Goal: Submit feedback/report problem: Provide input to the site owners about the experience or issues

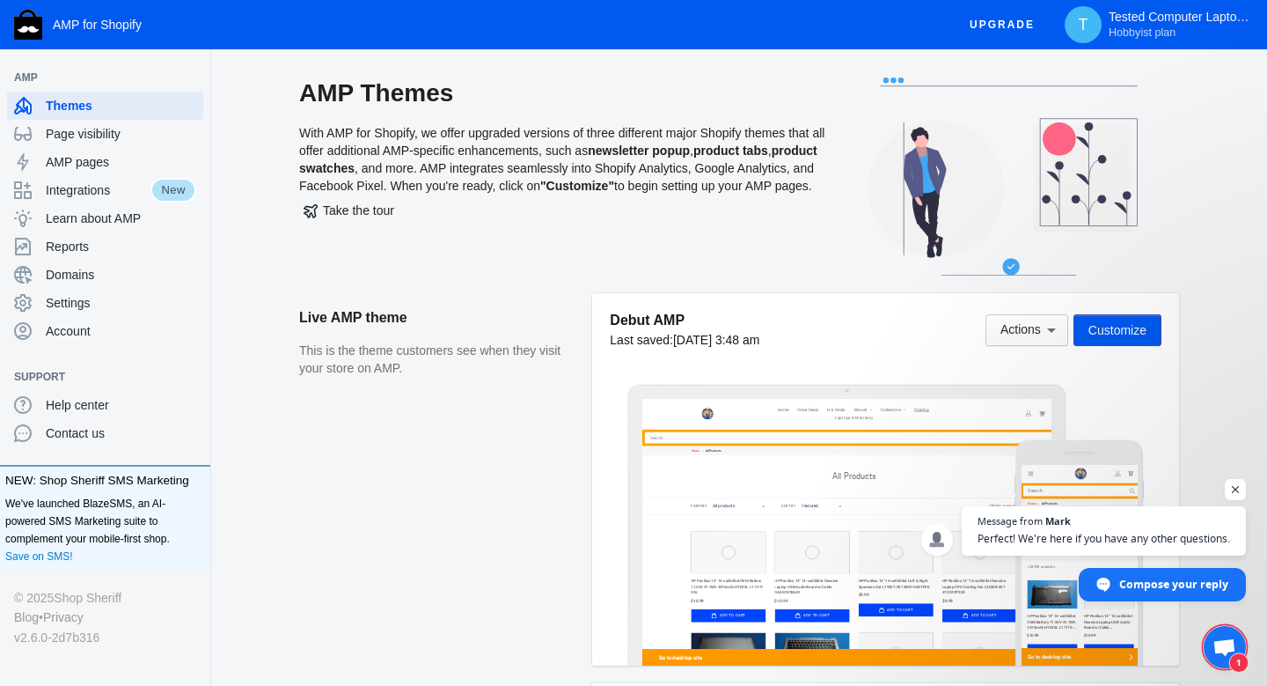
scroll to position [583, 0]
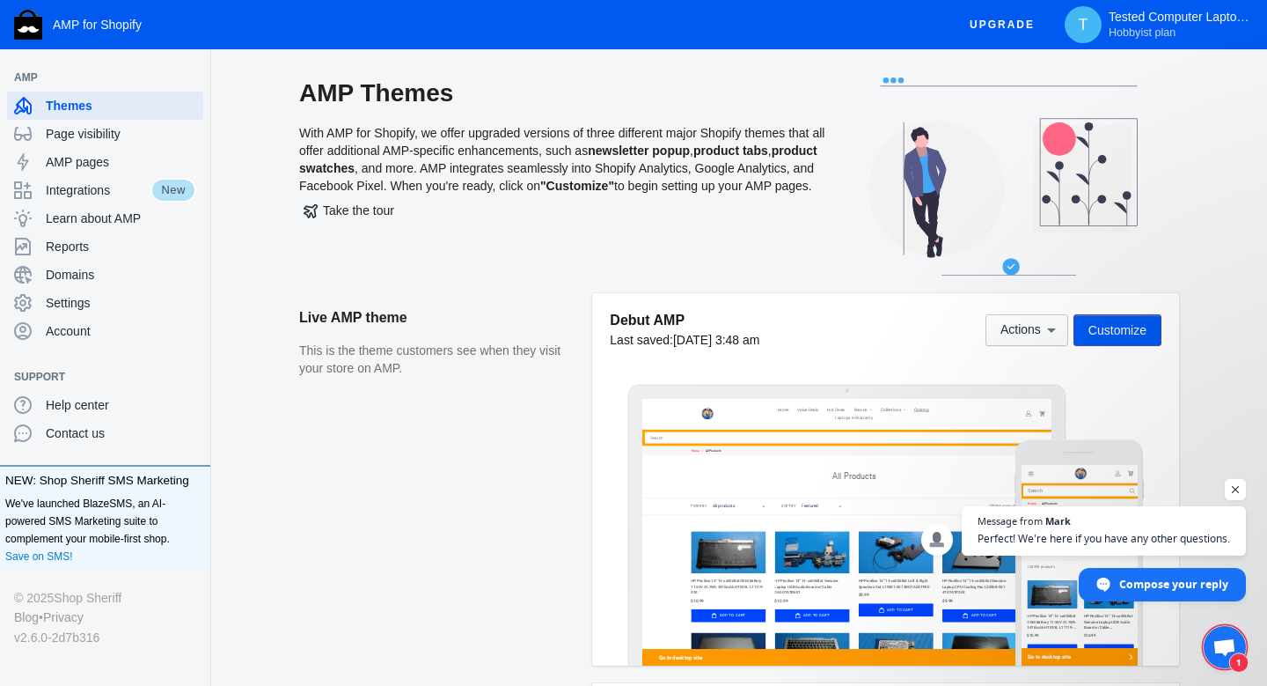
click at [1208, 643] on span "1" at bounding box center [1225, 647] width 42 height 42
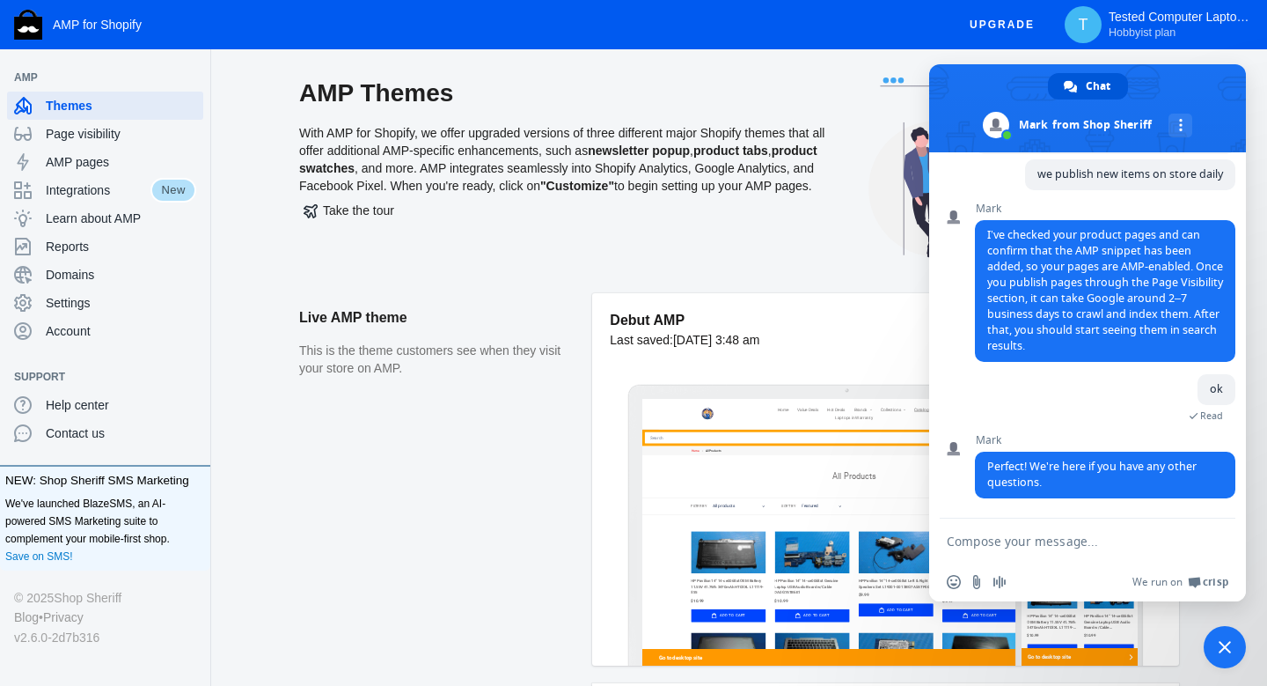
click at [1123, 526] on form at bounding box center [1068, 542] width 243 height 48
click at [1108, 542] on textarea "Compose your message..." at bounding box center [1068, 541] width 243 height 16
type textarea "hi"
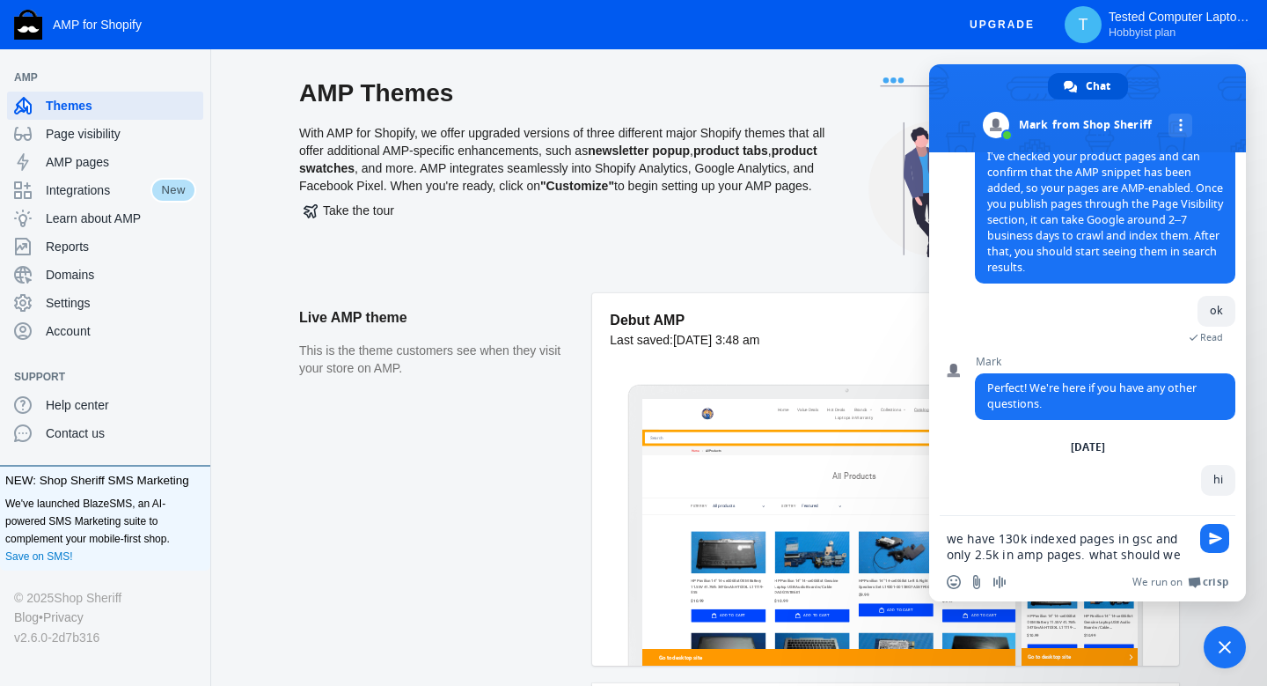
scroll to position [677, 0]
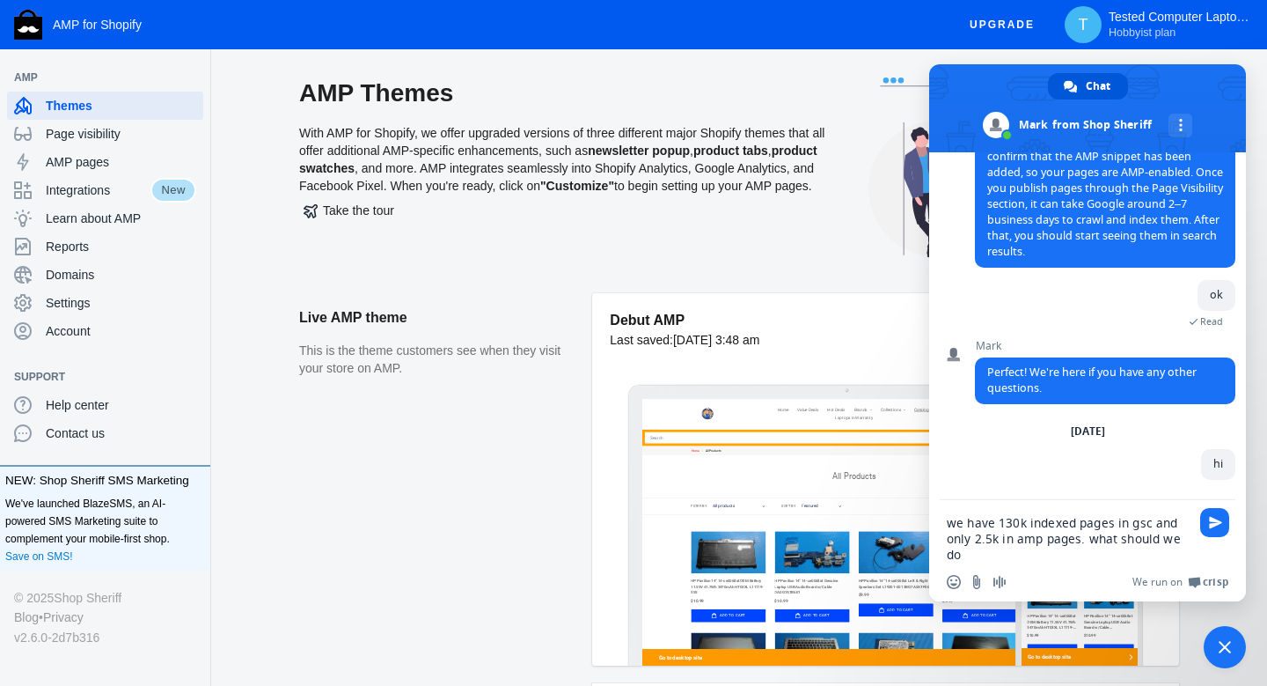
type textarea "we have 130k indexed pages in gsc and only 2.5k in amp pages. what should we do?"
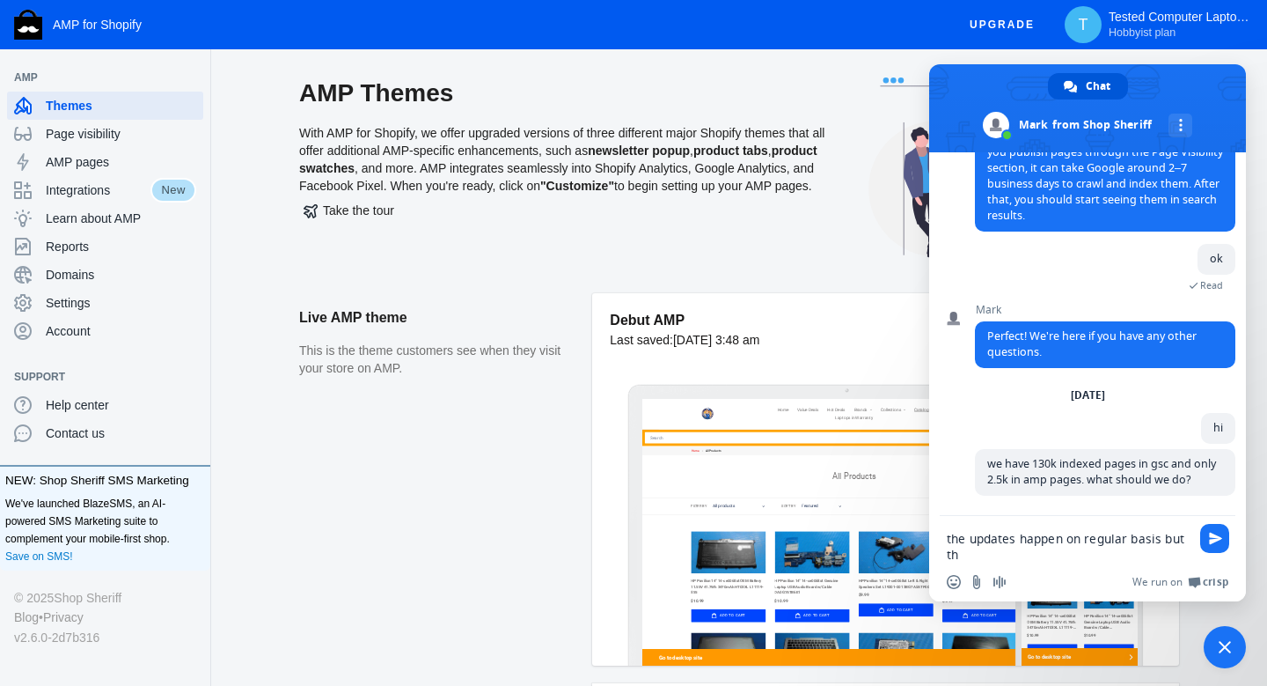
scroll to position [714, 0]
type textarea "the updates happen on regular basis but the number of amp pages dont increase"
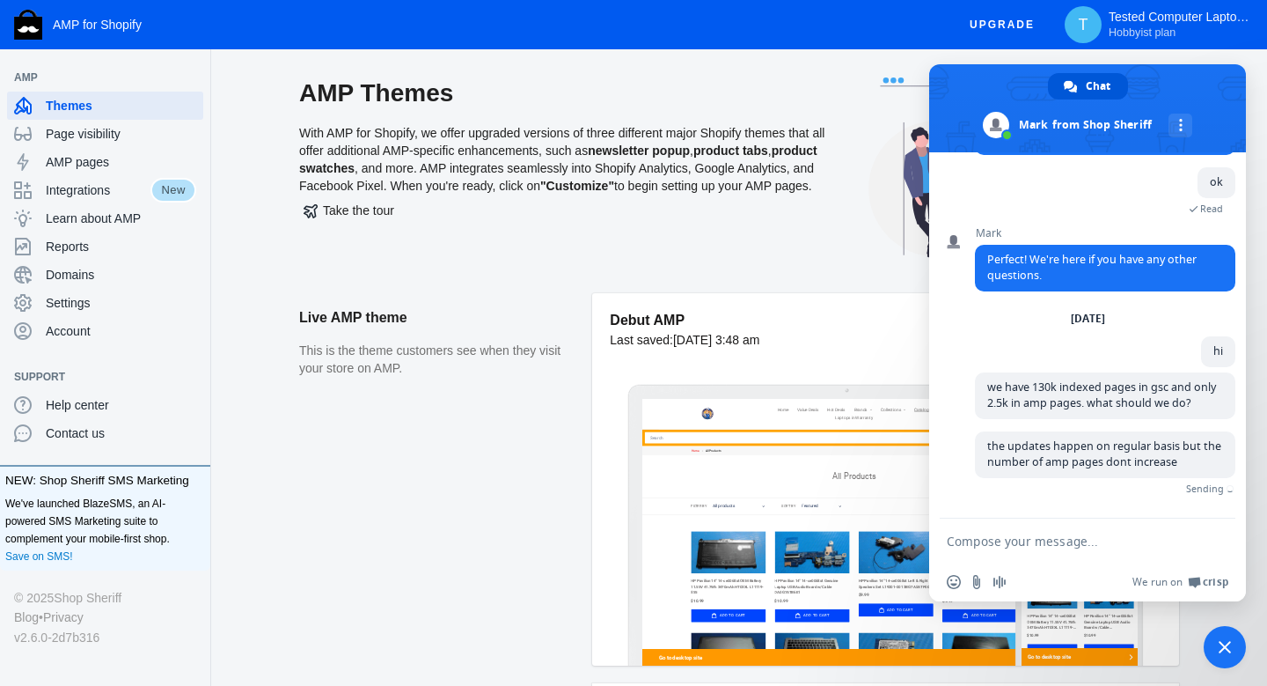
scroll to position [764, 0]
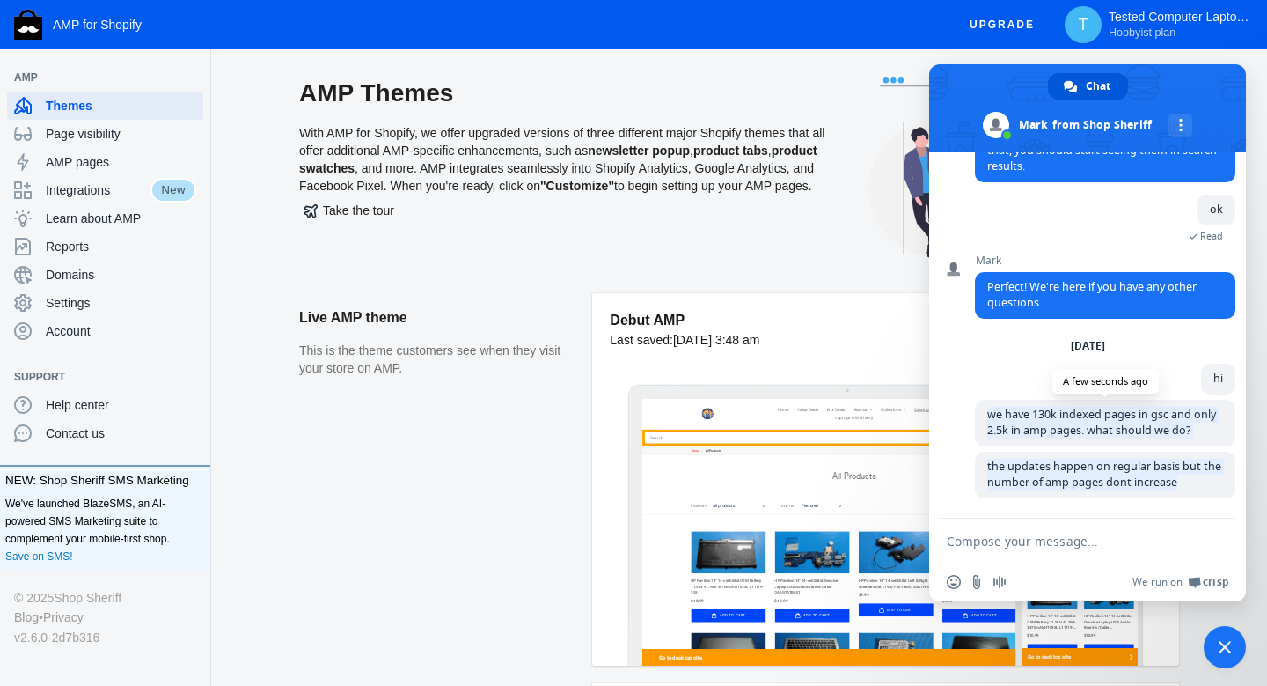
drag, startPoint x: 1193, startPoint y: 480, endPoint x: 988, endPoint y: 409, distance: 216.8
drag, startPoint x: 988, startPoint y: 409, endPoint x: 1195, endPoint y: 486, distance: 220.5
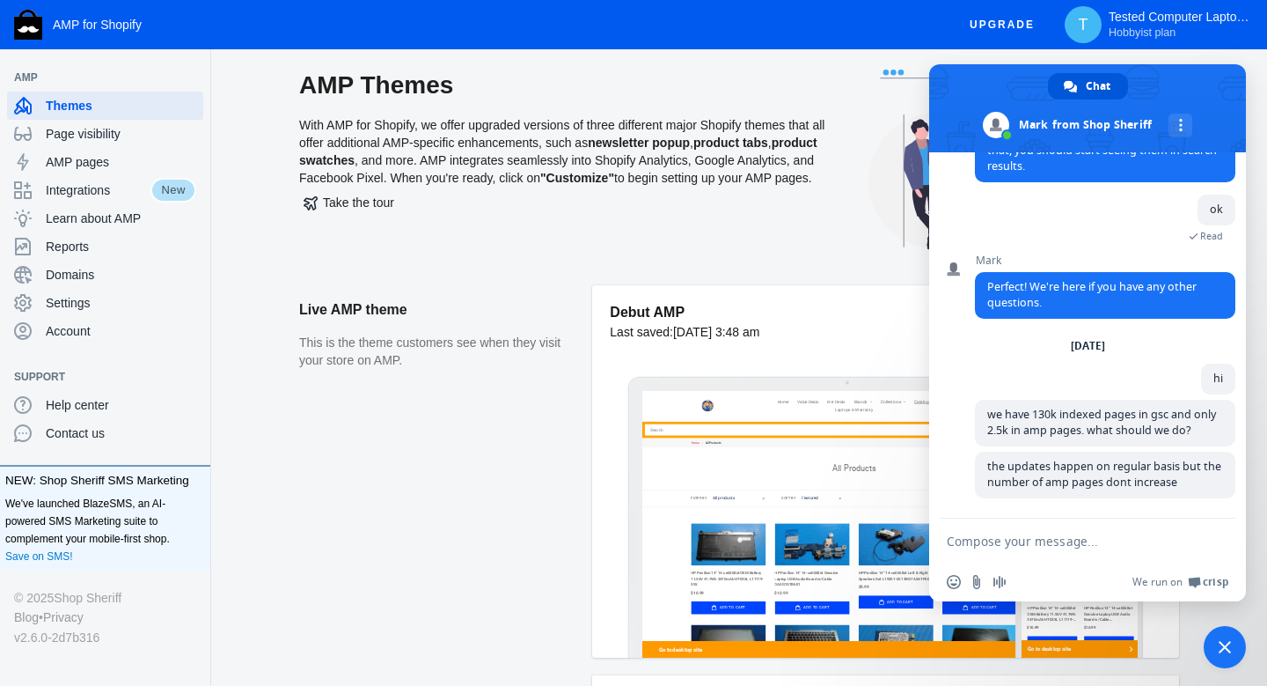
scroll to position [0, 0]
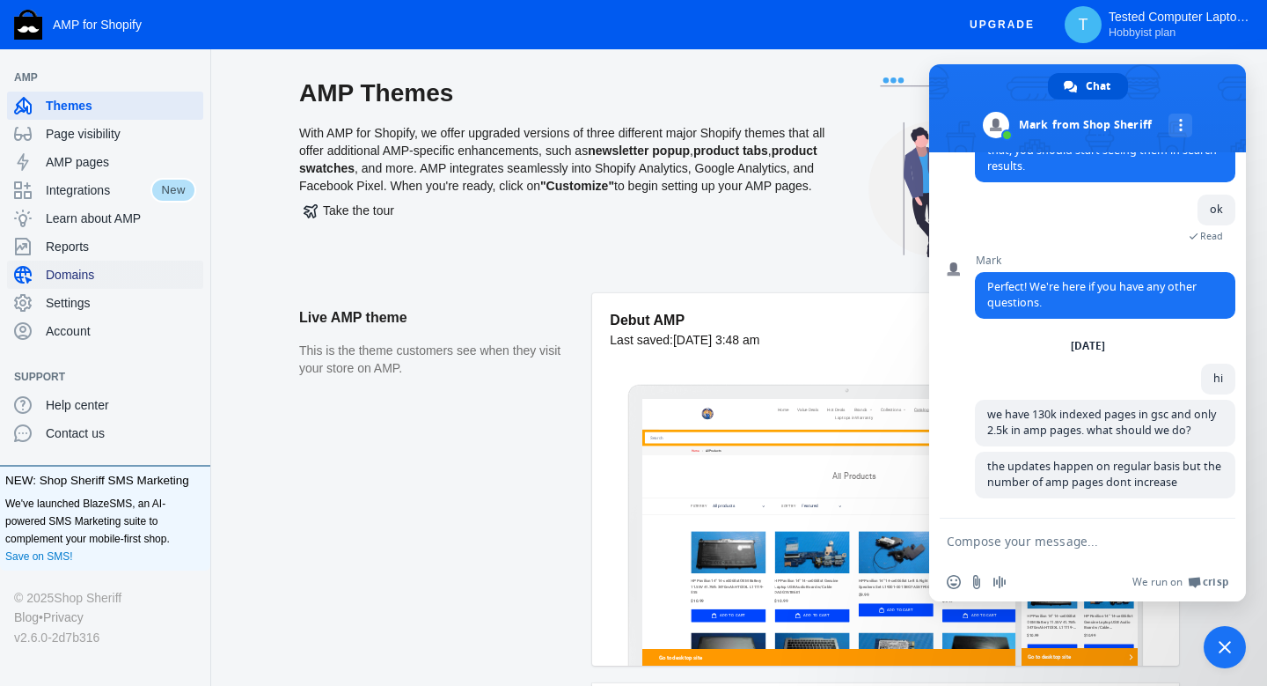
click at [92, 275] on span "Domains" at bounding box center [121, 275] width 150 height 18
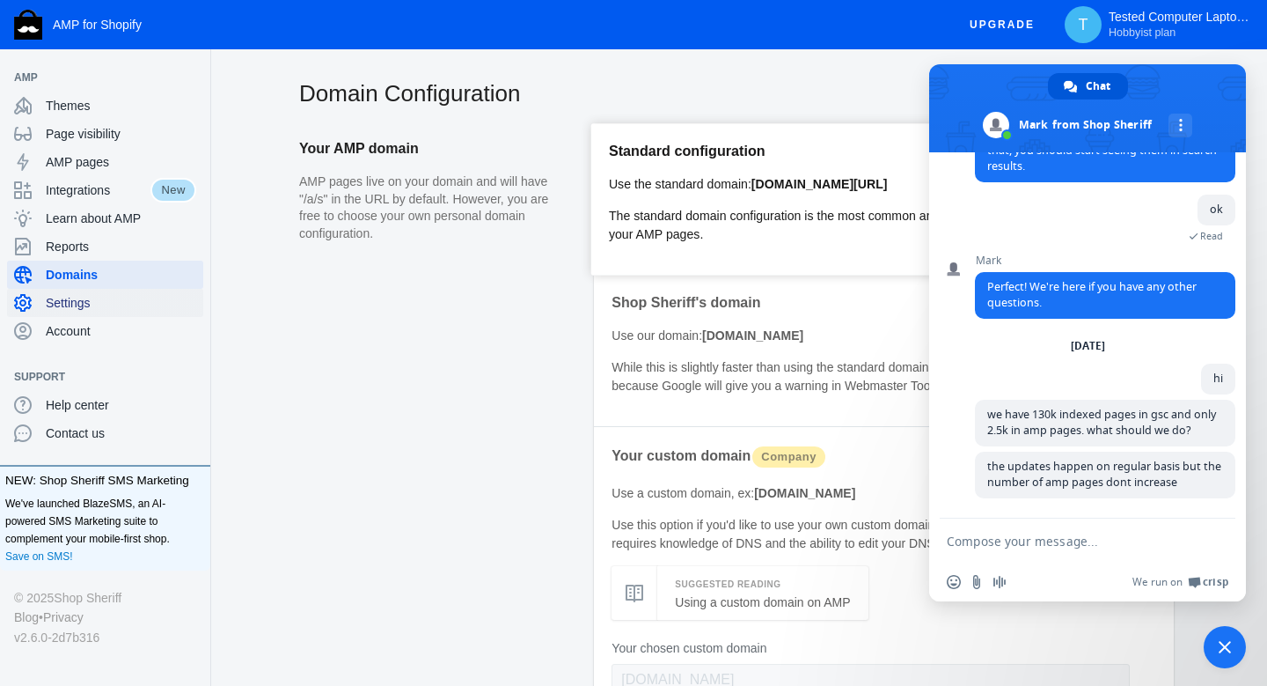
click at [95, 308] on span "Settings" at bounding box center [121, 303] width 150 height 18
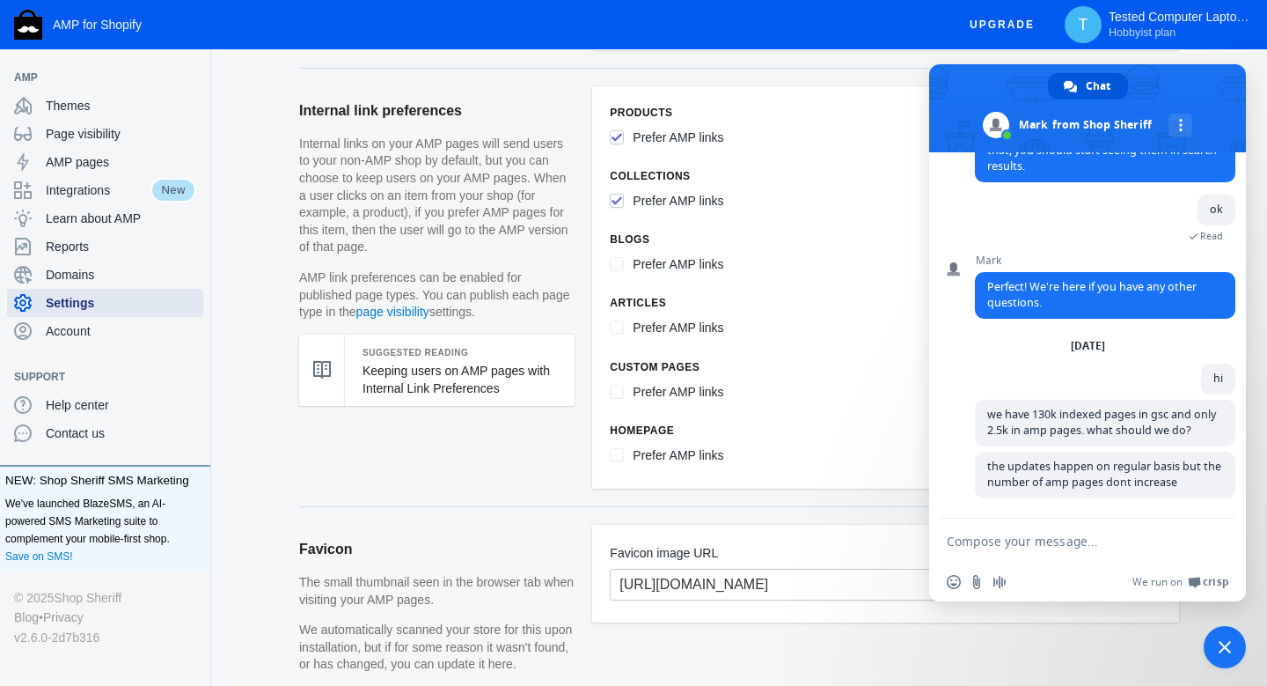
scroll to position [857, 0]
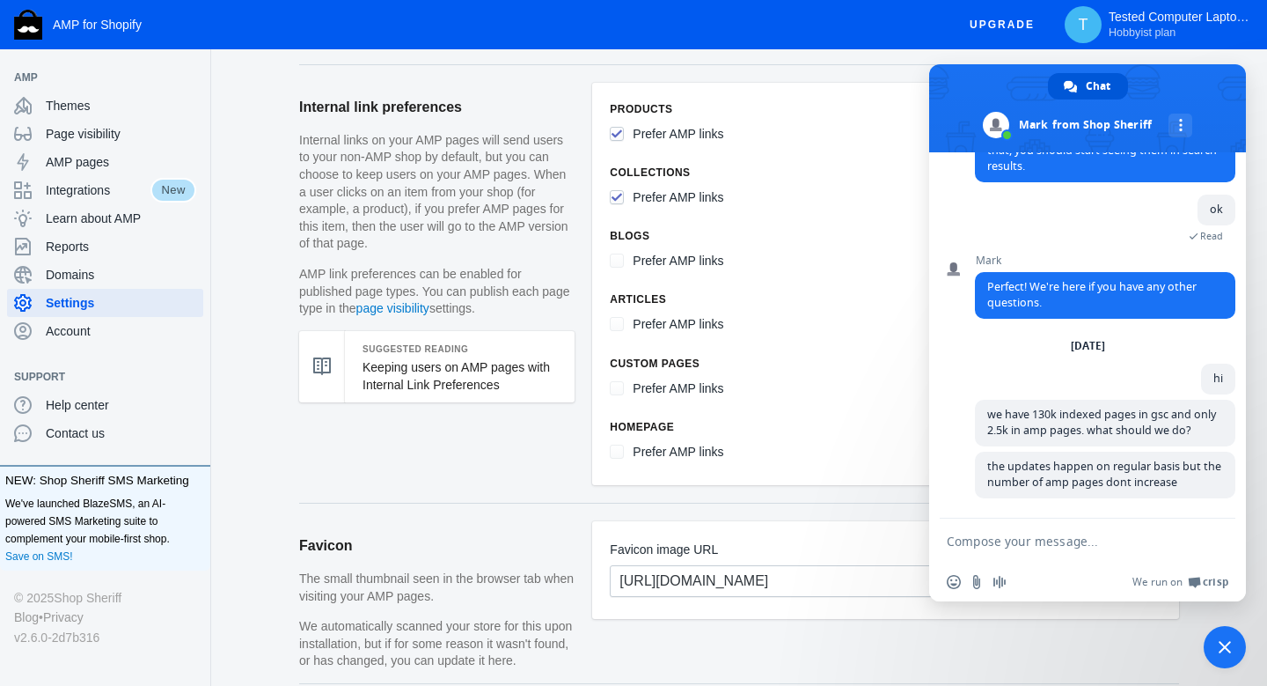
click at [1221, 645] on span "Close chat" at bounding box center [1225, 647] width 12 height 12
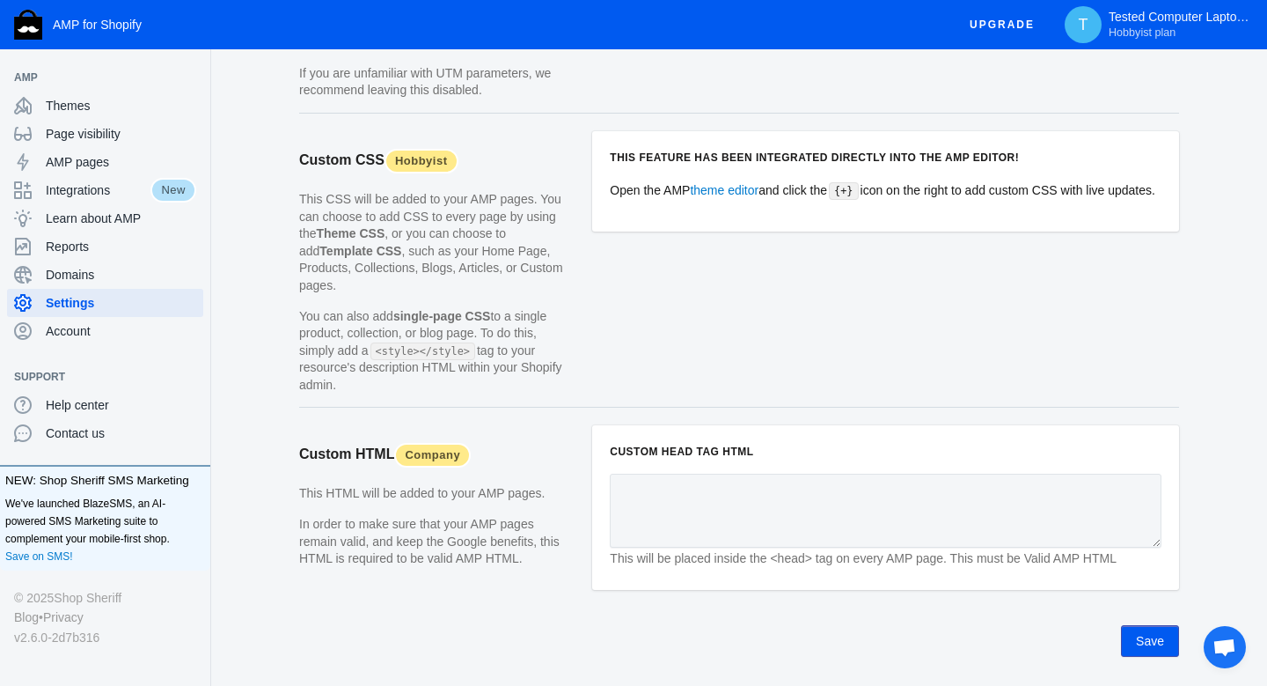
scroll to position [1764, 0]
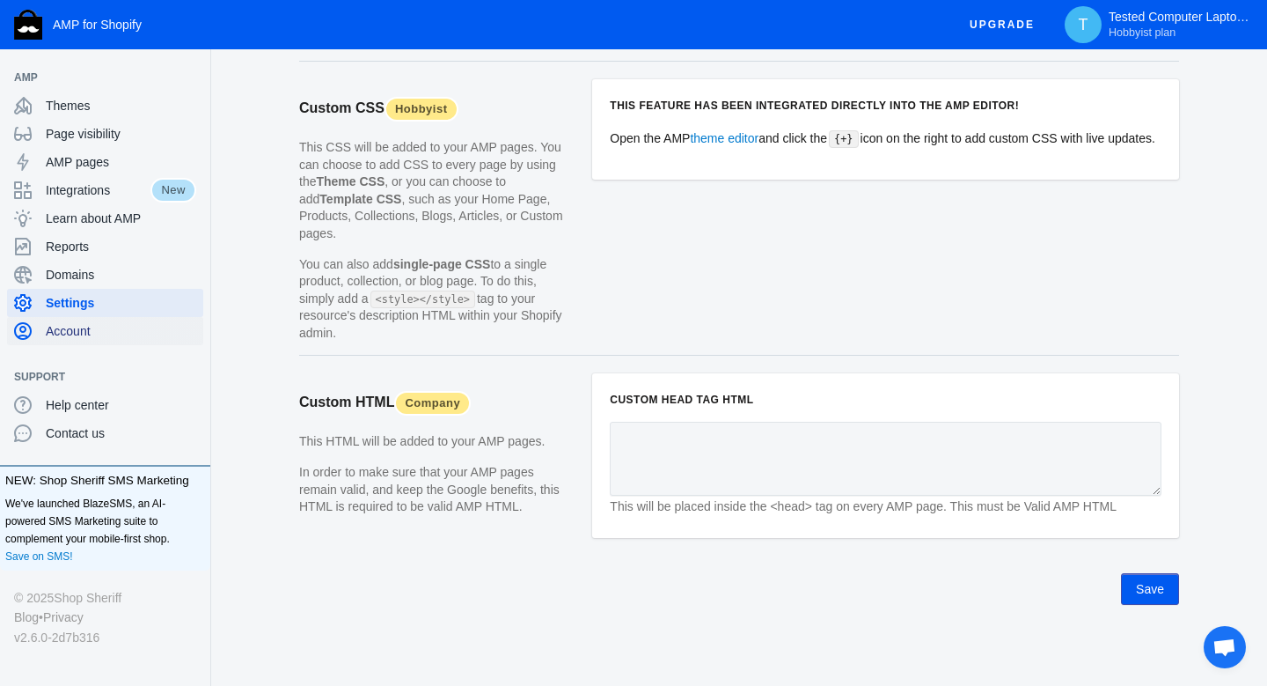
click at [101, 325] on span "Account" at bounding box center [121, 331] width 150 height 18
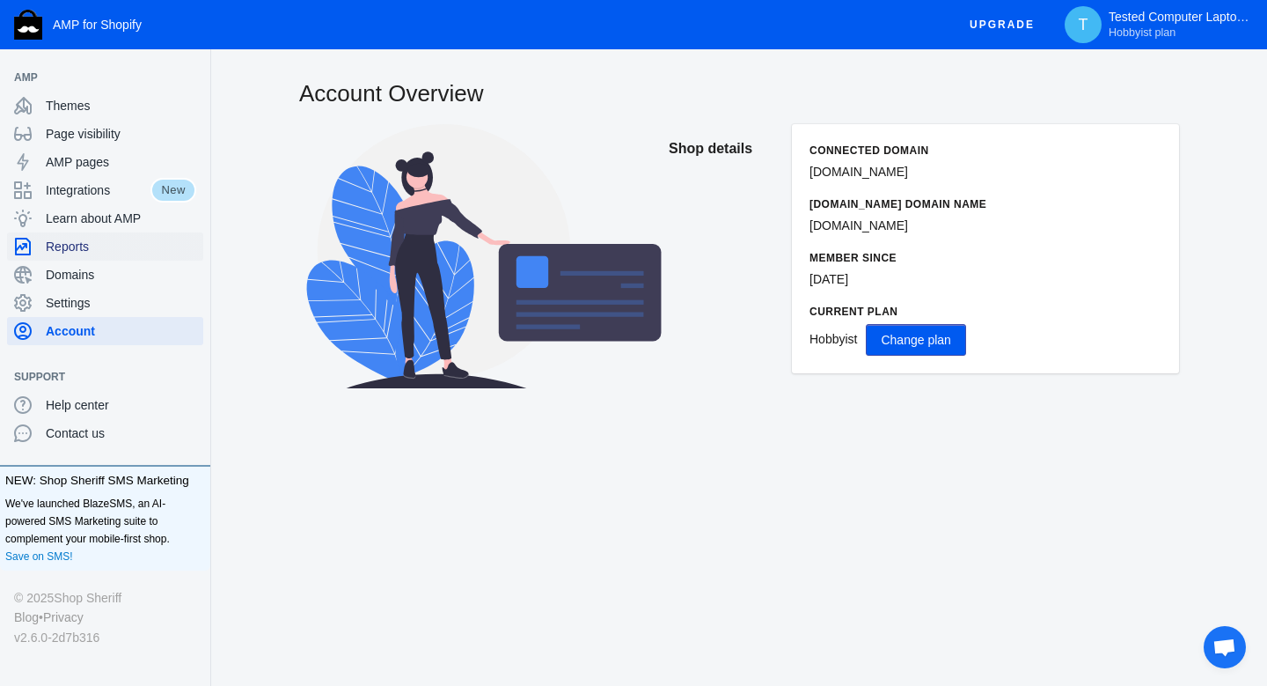
click at [99, 249] on span "Reports" at bounding box center [121, 247] width 150 height 18
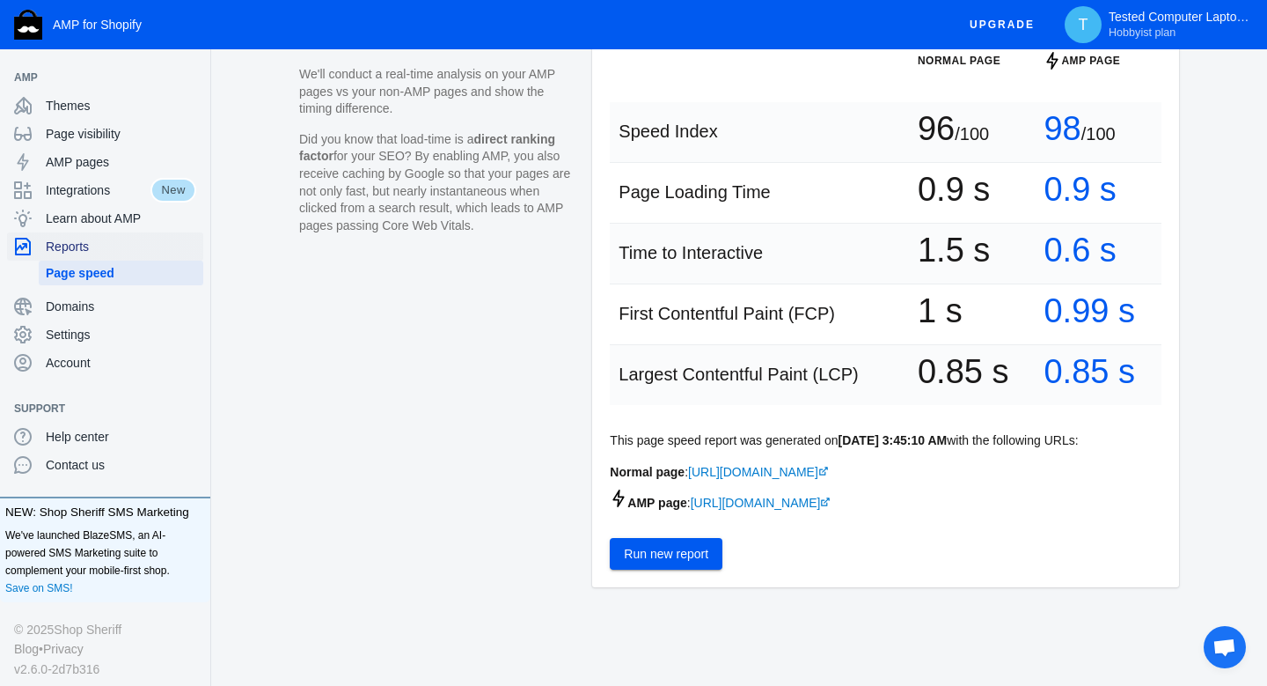
scroll to position [327, 0]
click at [689, 569] on button "Run new report" at bounding box center [666, 554] width 113 height 32
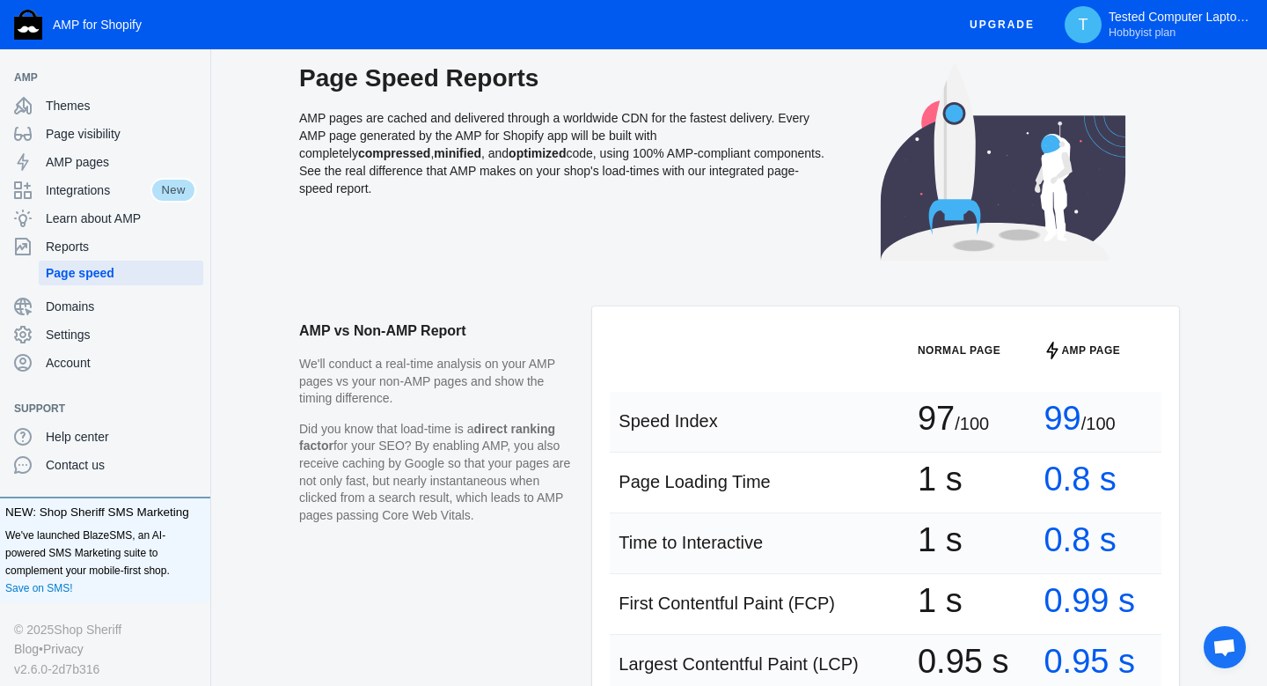
scroll to position [0, 0]
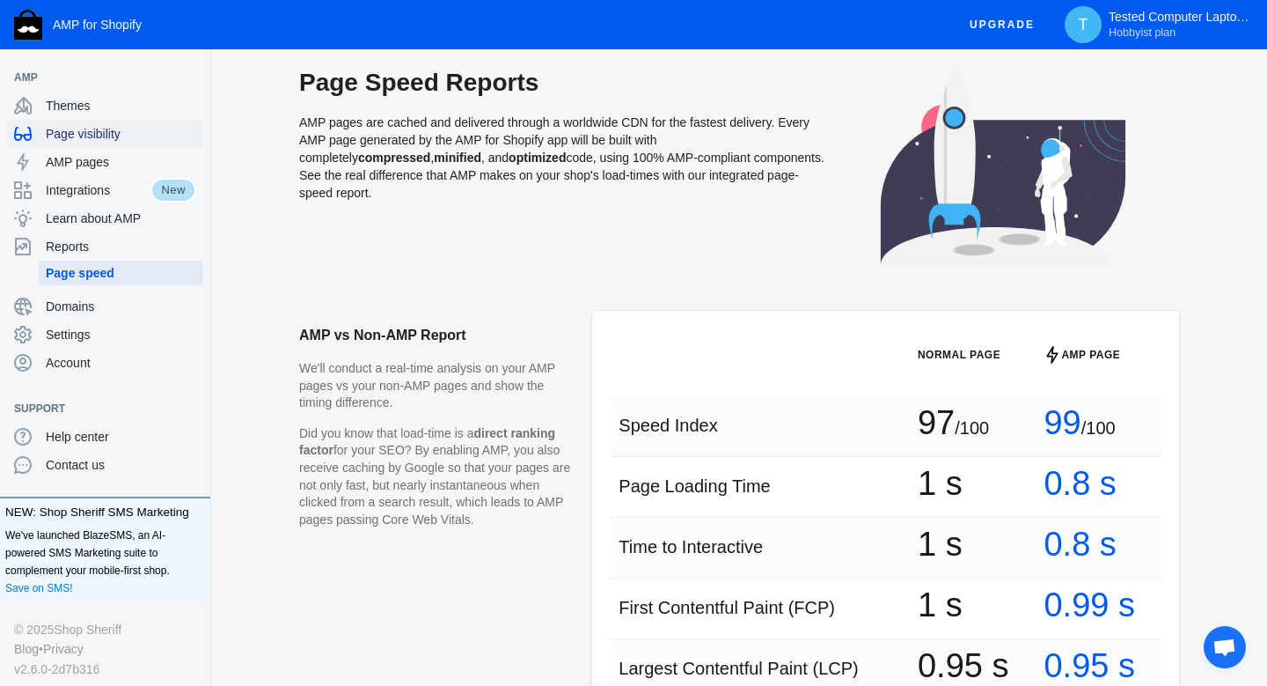
click at [91, 134] on span "Page visibility" at bounding box center [121, 134] width 150 height 18
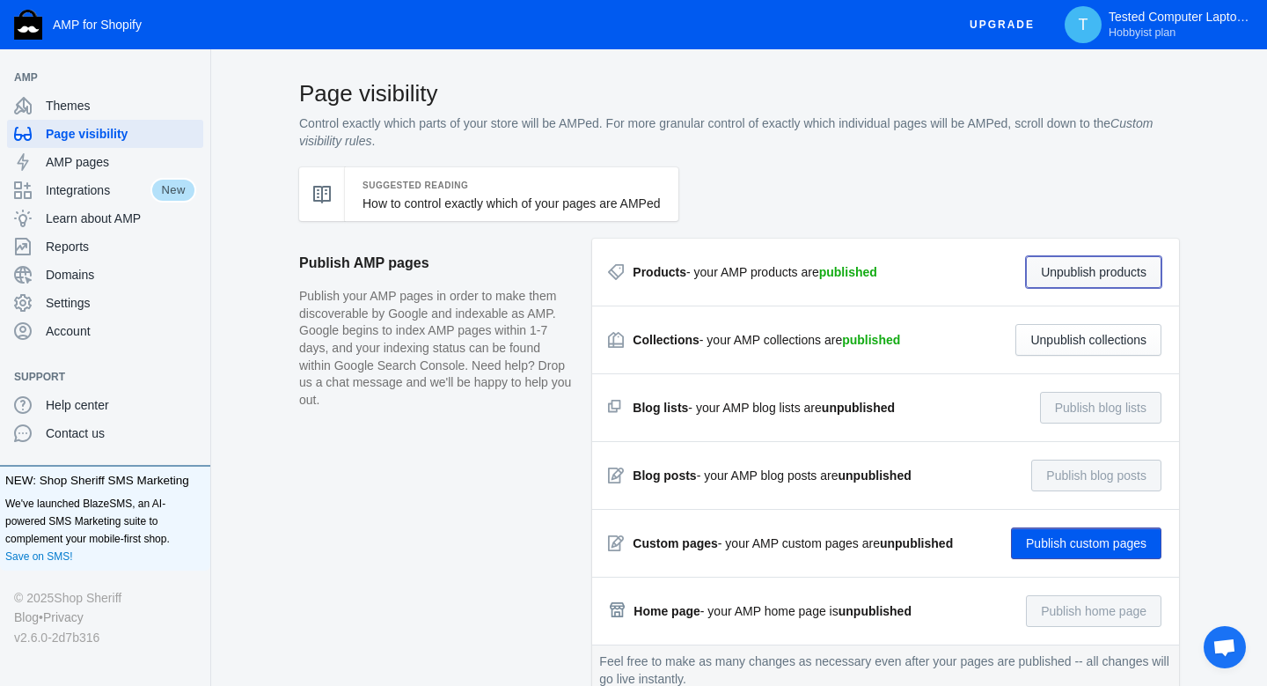
click at [1098, 265] on button "Unpublish products" at bounding box center [1094, 272] width 136 height 32
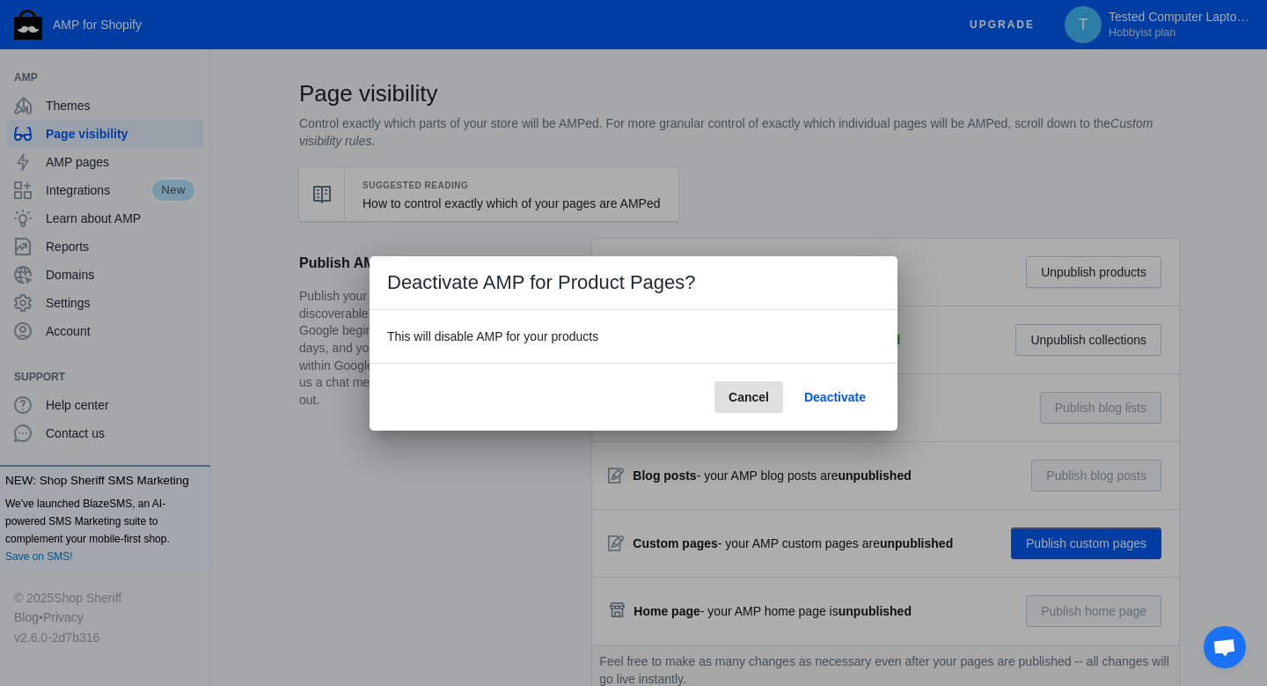
click at [855, 391] on span "Deactivate" at bounding box center [835, 397] width 62 height 14
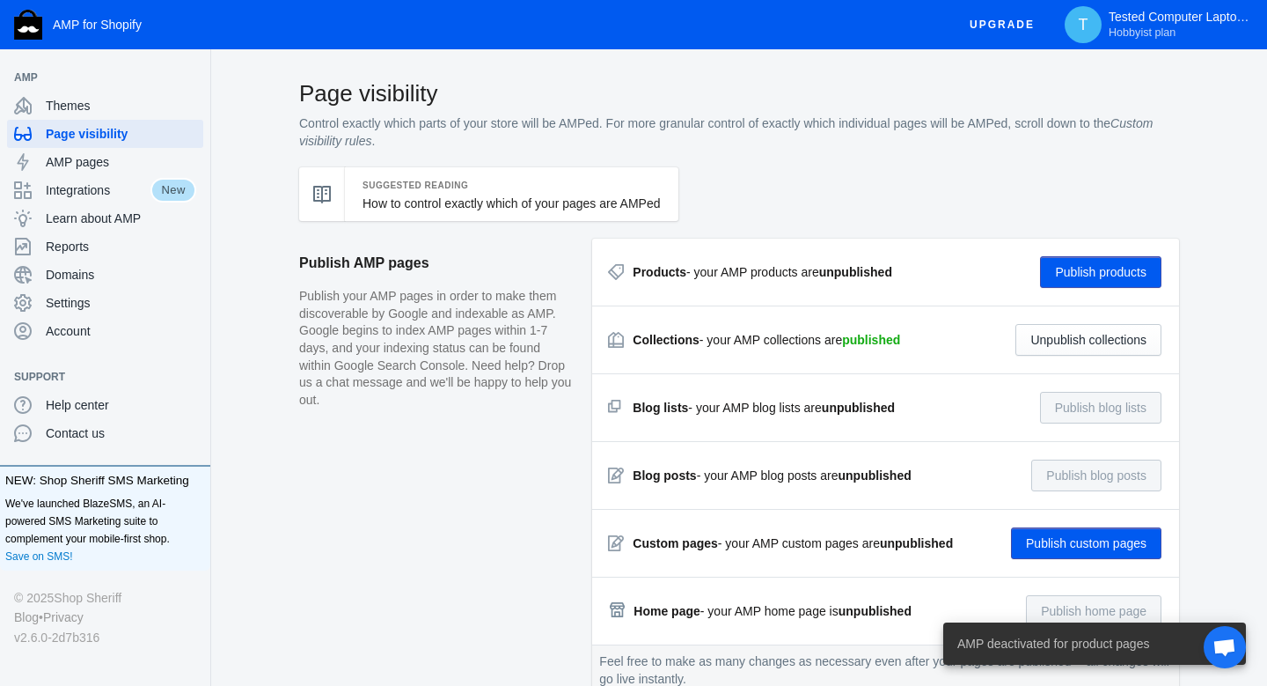
click at [1089, 282] on button "Publish products" at bounding box center [1100, 272] width 121 height 32
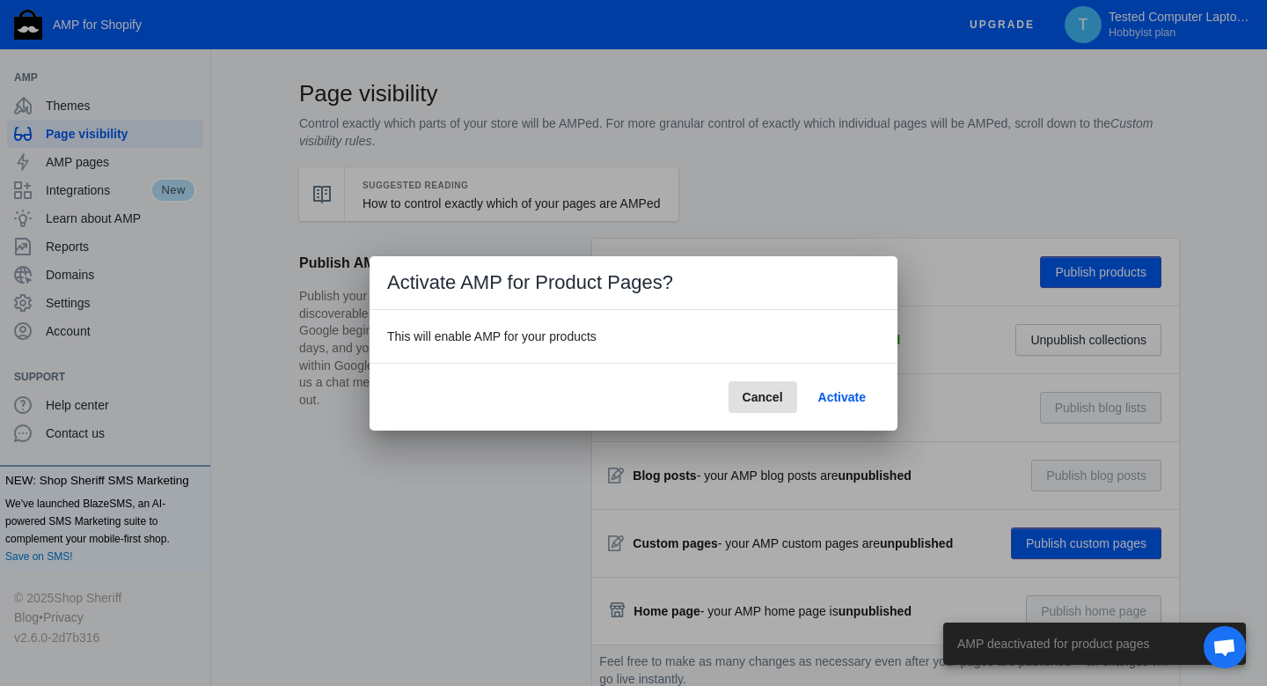
click at [859, 394] on span "Activate" at bounding box center [843, 397] width 48 height 14
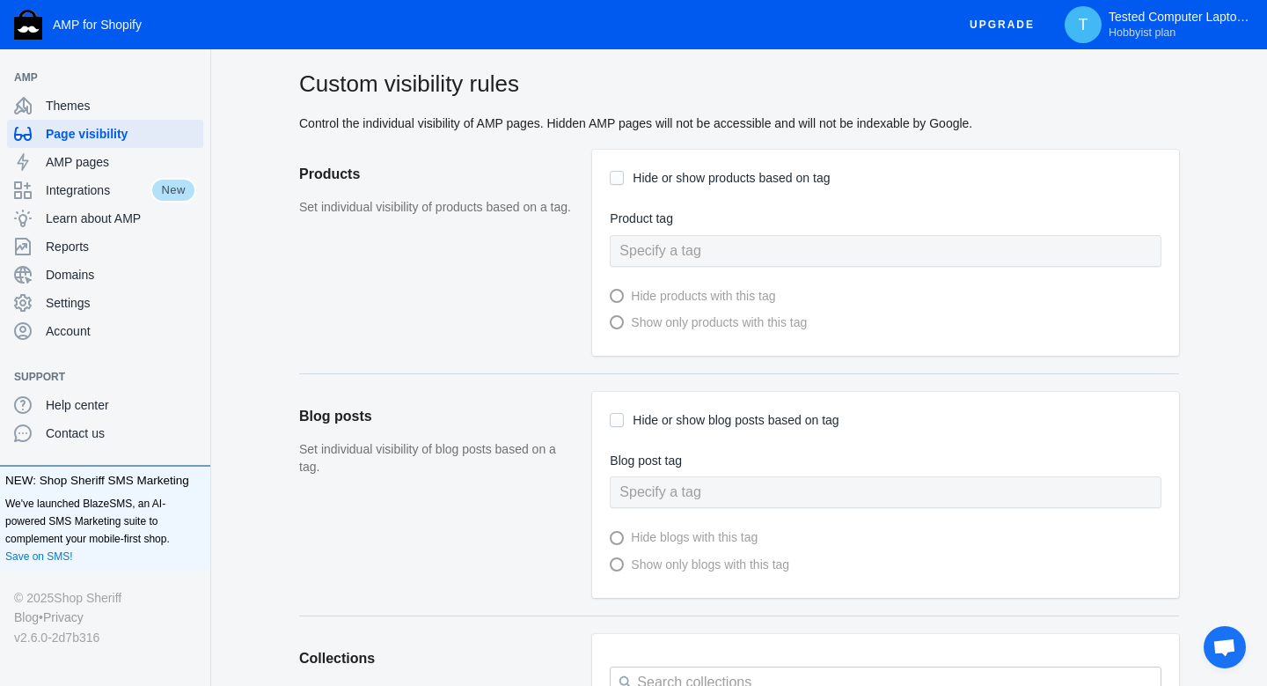
scroll to position [676, 0]
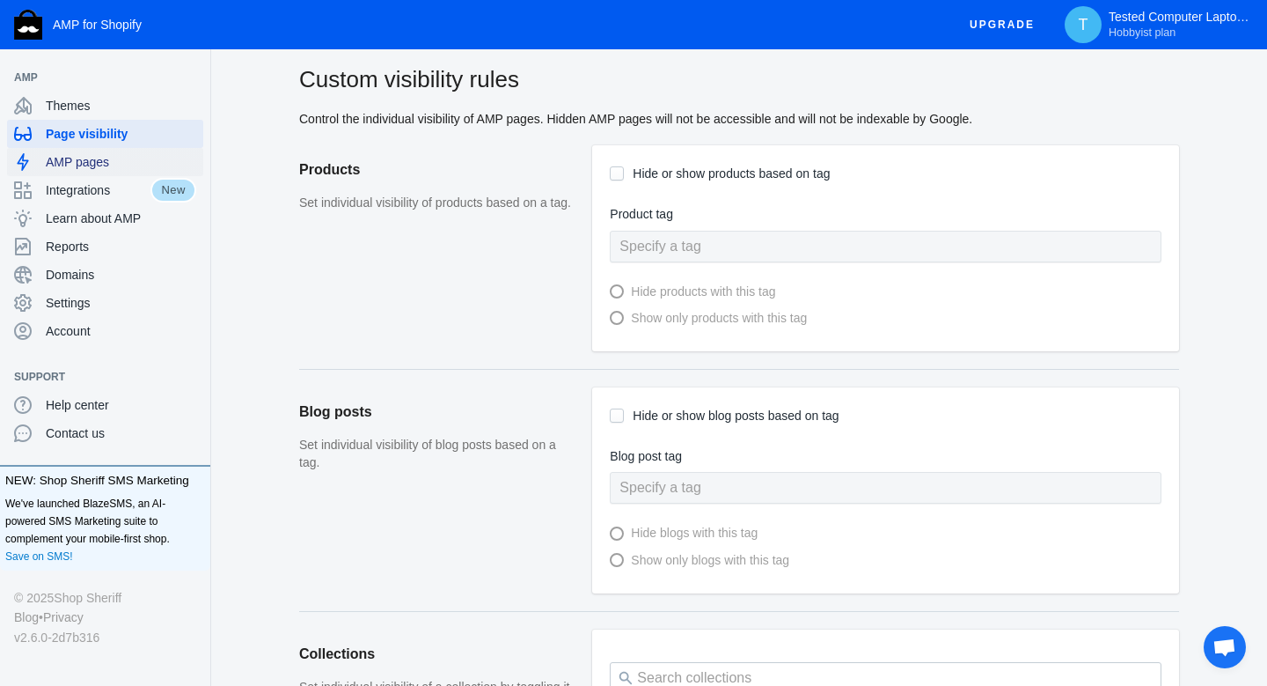
click at [79, 161] on span "AMP pages" at bounding box center [121, 162] width 150 height 18
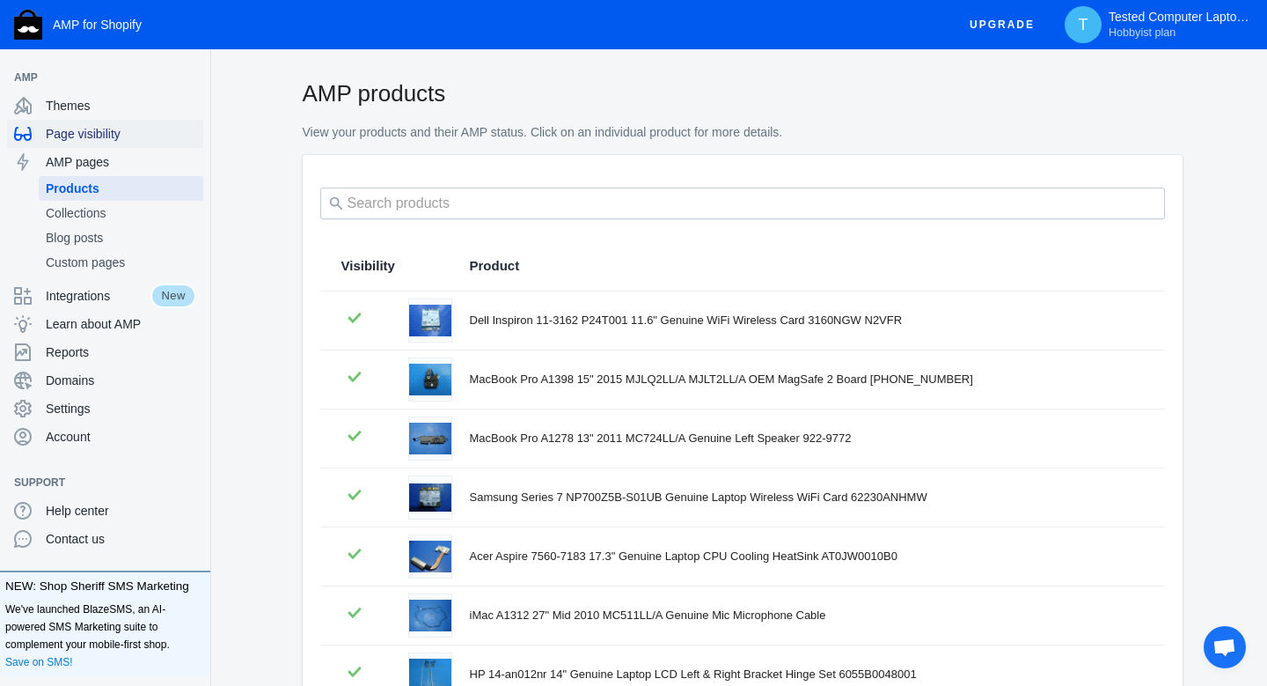
click at [97, 135] on span "Page visibility" at bounding box center [121, 134] width 150 height 18
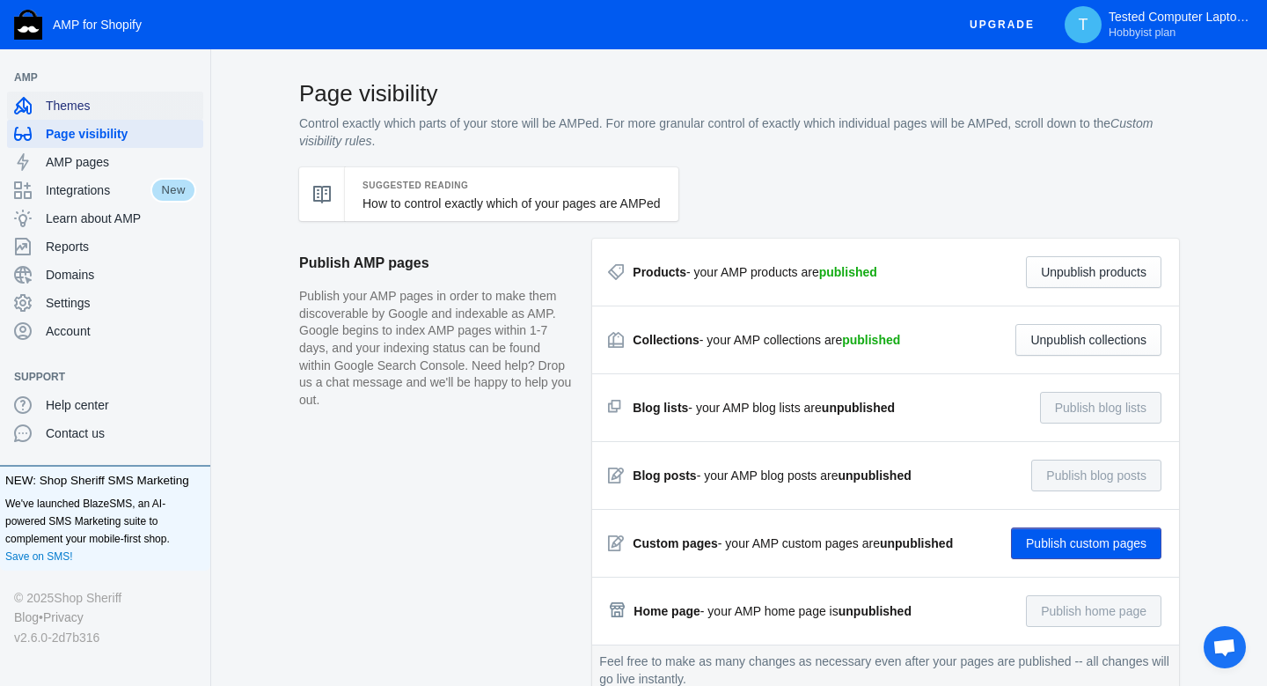
click at [82, 102] on span "Themes" at bounding box center [121, 106] width 150 height 18
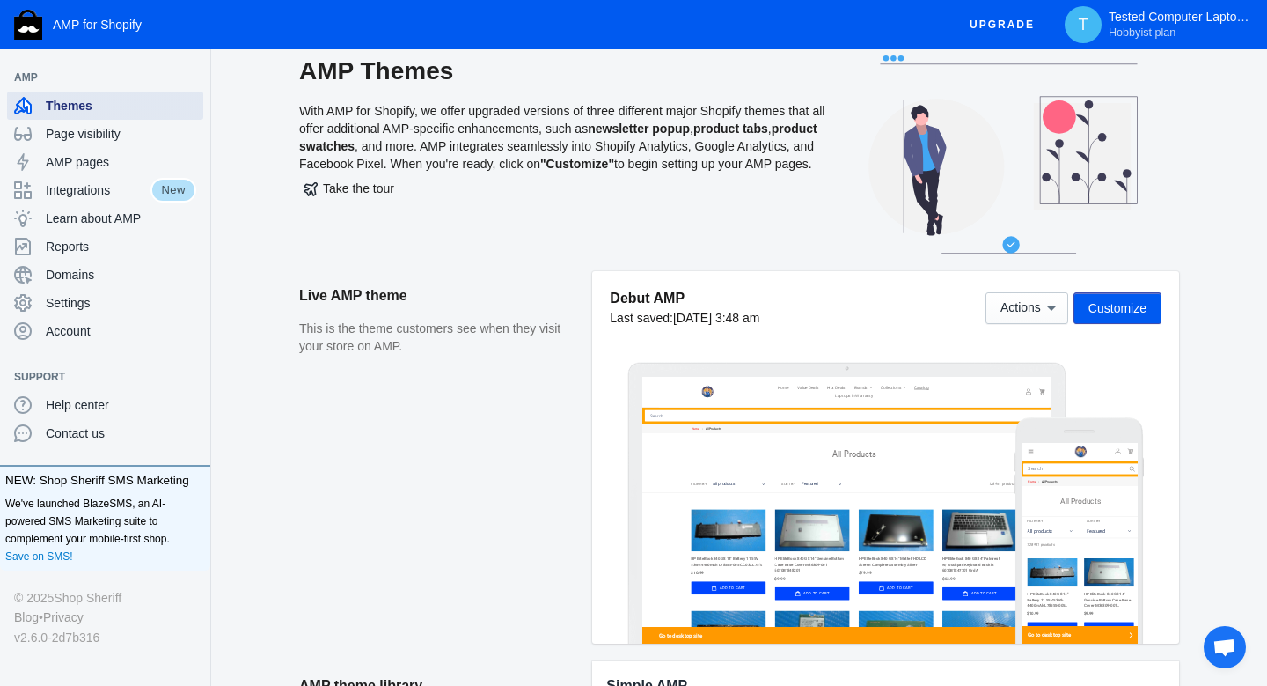
scroll to position [7, 0]
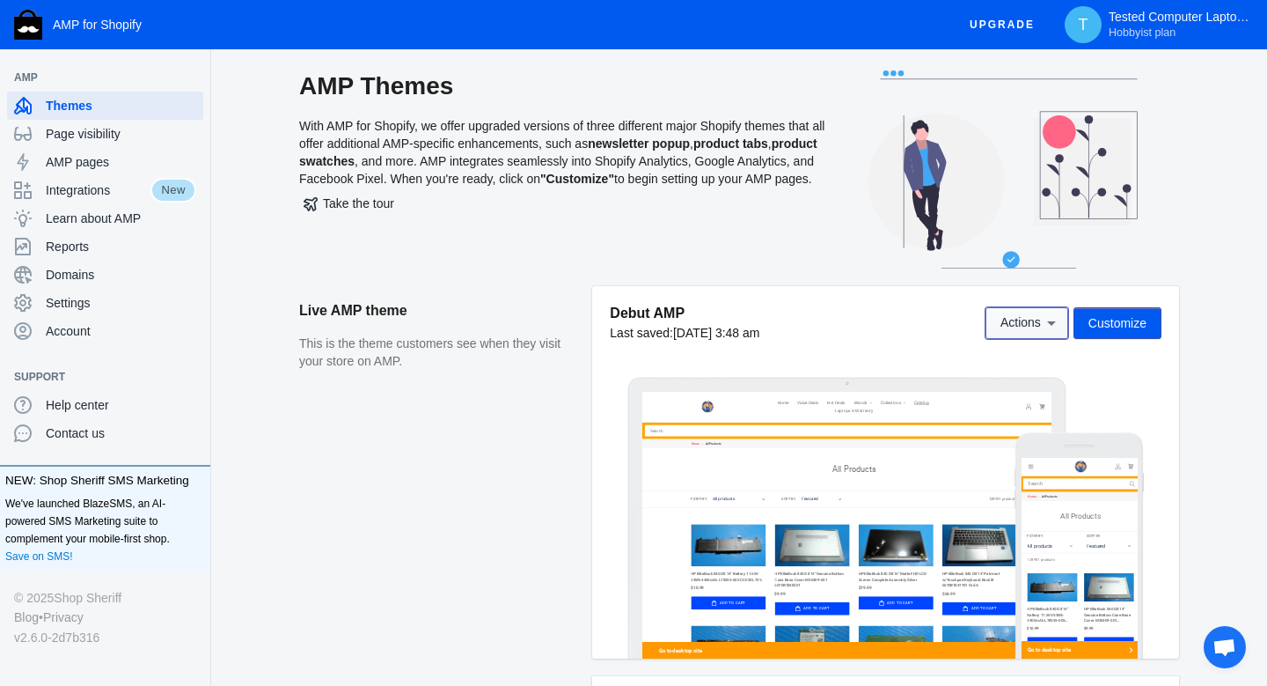
click at [1060, 325] on button "Actions" at bounding box center [1027, 323] width 83 height 32
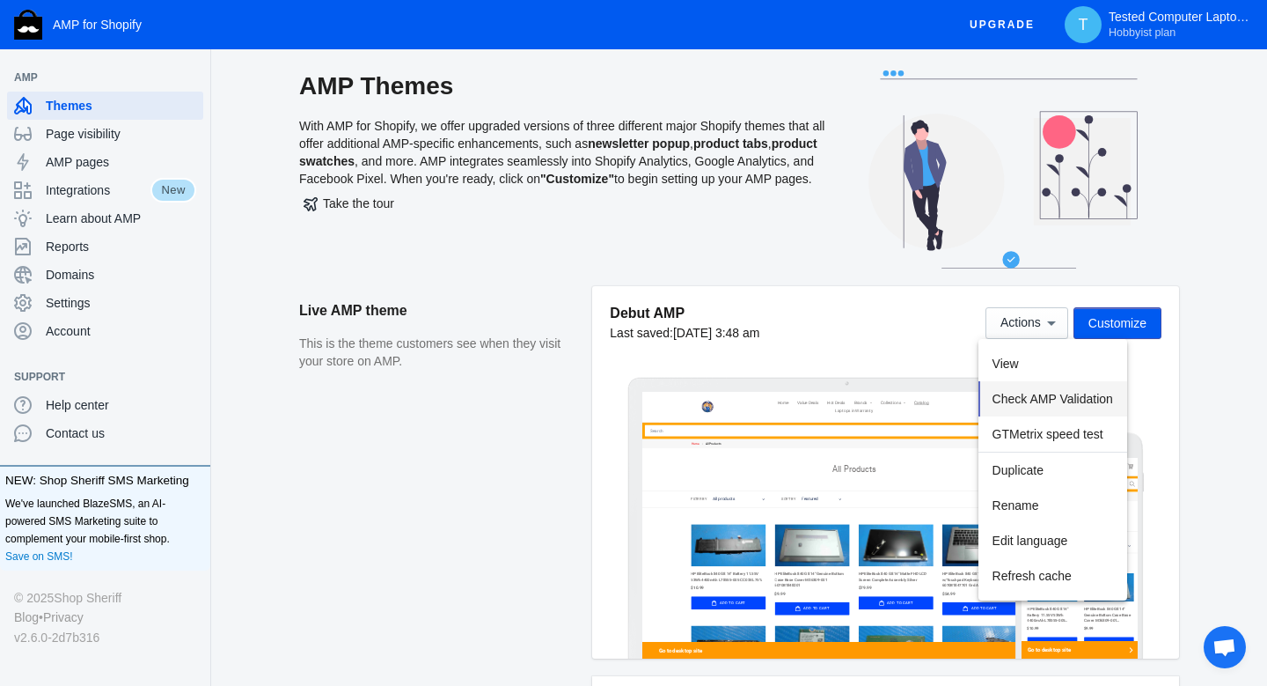
click at [1069, 399] on span "Check AMP Validation" at bounding box center [1053, 399] width 121 height 14
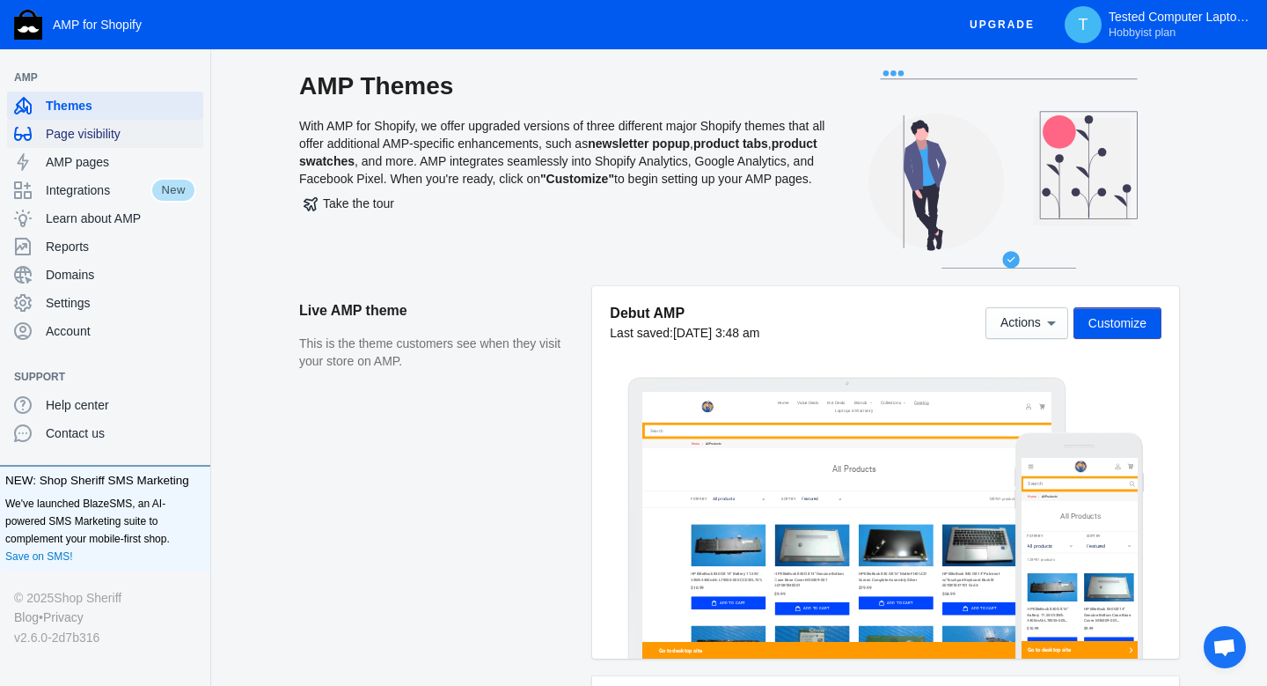
click at [76, 122] on div "Page visibility" at bounding box center [105, 134] width 182 height 28
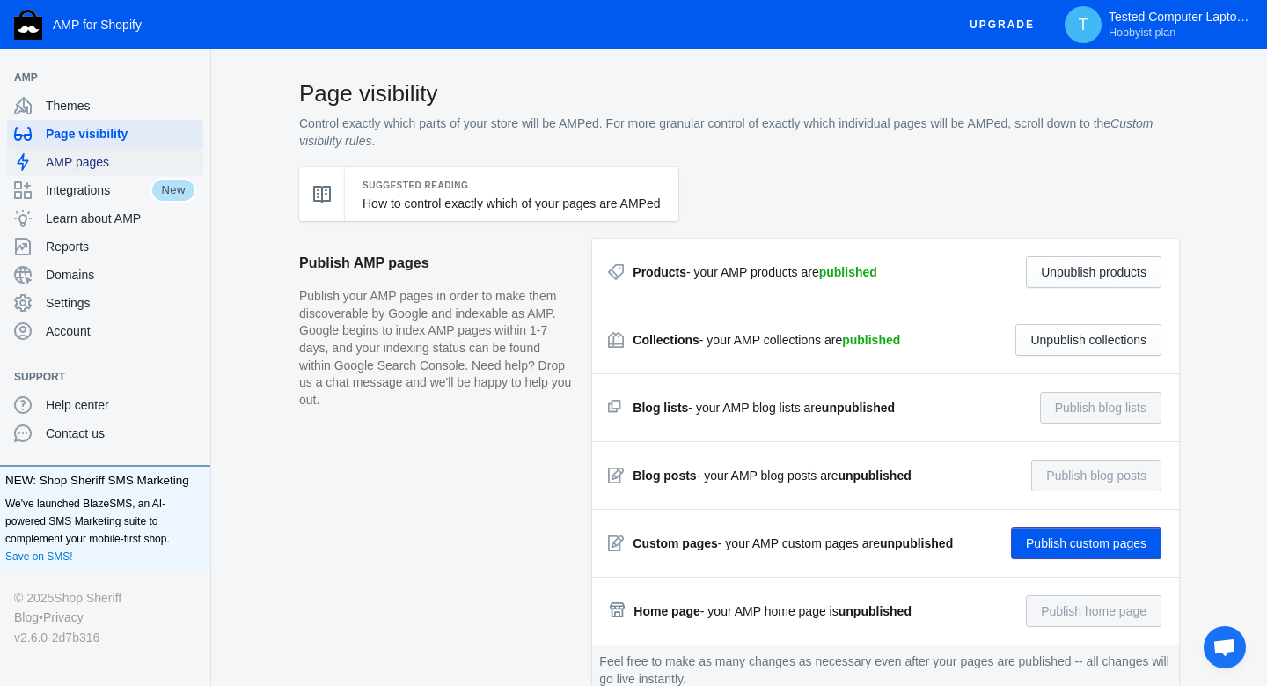
click at [81, 158] on span "AMP pages" at bounding box center [121, 162] width 150 height 18
